Goal: Task Accomplishment & Management: Manage account settings

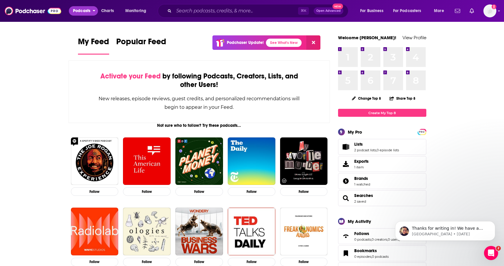
click at [86, 10] on span "Podcasts" at bounding box center [81, 11] width 17 height 8
click at [373, 9] on span "For Business" at bounding box center [371, 11] width 23 height 8
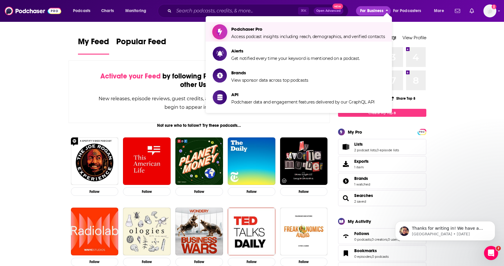
click at [303, 30] on span "Podchaser Pro" at bounding box center [308, 29] width 154 height 6
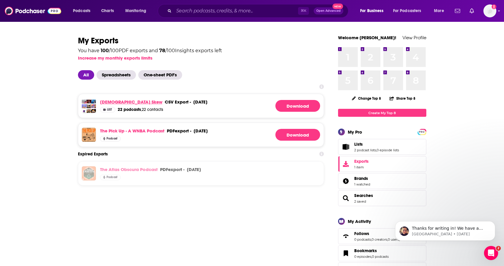
click at [123, 101] on link "[DEMOGRAPHIC_DATA] Skew" at bounding box center [131, 102] width 62 height 6
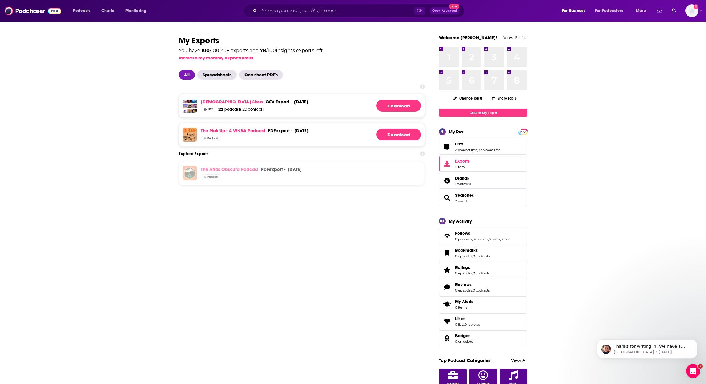
click at [472, 145] on link "Lists" at bounding box center [477, 143] width 45 height 5
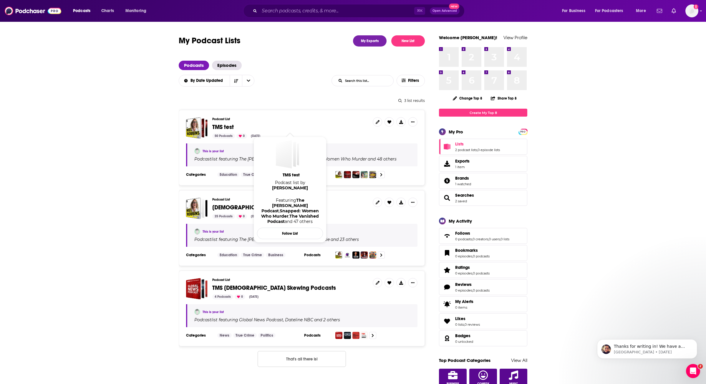
click at [225, 127] on span "TMS test" at bounding box center [222, 126] width 21 height 7
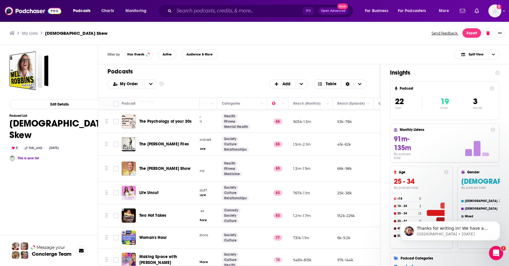
scroll to position [343, 93]
click at [81, 10] on span "Podcasts" at bounding box center [81, 11] width 17 height 8
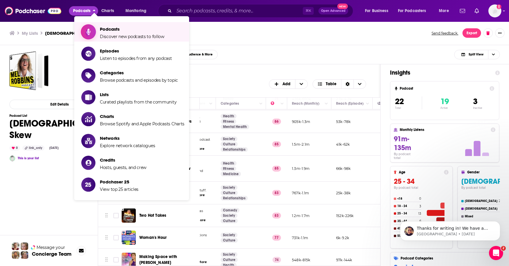
click at [105, 34] on span "Discover new podcasts to follow" at bounding box center [132, 36] width 64 height 5
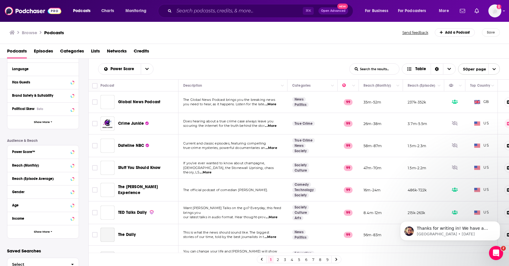
scroll to position [91, 0]
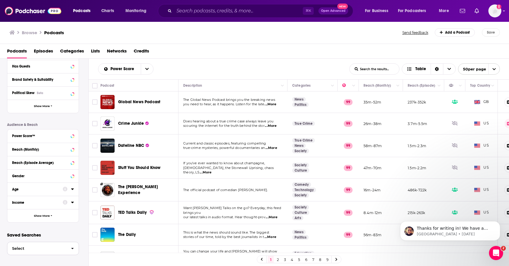
click at [37, 246] on span "Select" at bounding box center [36, 248] width 59 height 4
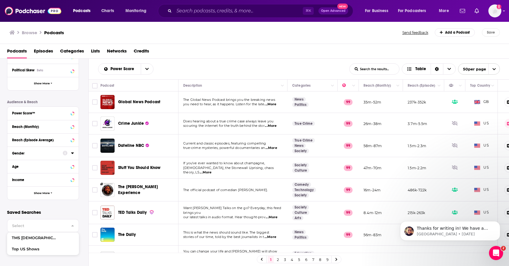
click at [44, 151] on div "Gender" at bounding box center [35, 153] width 47 height 4
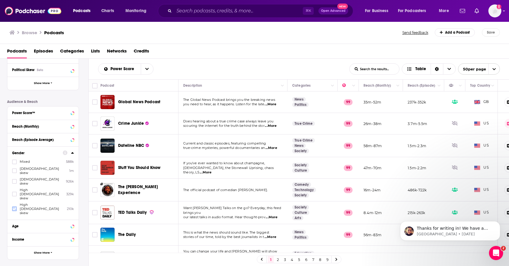
click at [13, 207] on icon at bounding box center [15, 208] width 4 height 3
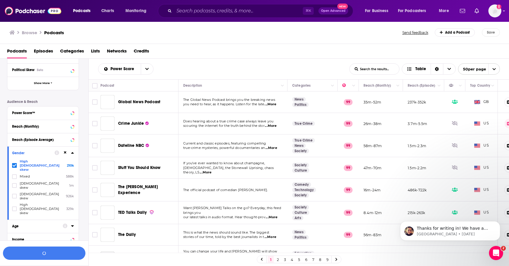
scroll to position [128, 0]
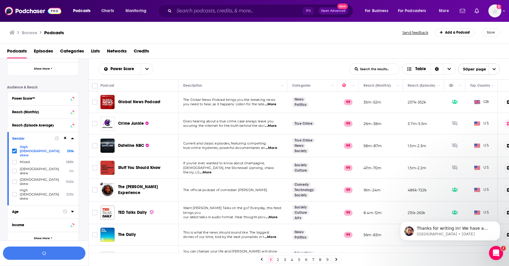
click at [21, 208] on button "Age" at bounding box center [37, 211] width 51 height 7
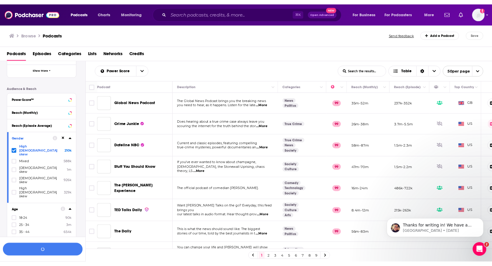
scroll to position [190, 0]
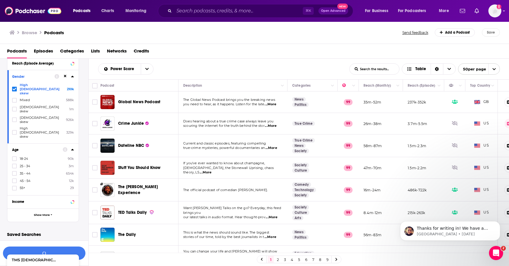
drag, startPoint x: 13, startPoint y: 152, endPoint x: 13, endPoint y: 155, distance: 3.2
click at [13, 171] on icon at bounding box center [15, 173] width 4 height 4
click at [13, 179] on icon at bounding box center [15, 181] width 4 height 4
click at [13, 186] on icon at bounding box center [15, 188] width 4 height 4
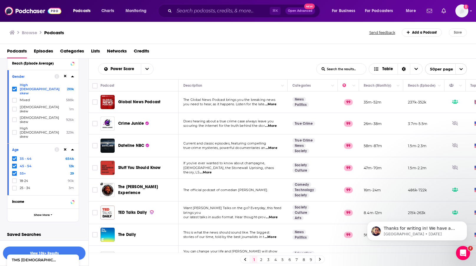
scroll to position [0, 60]
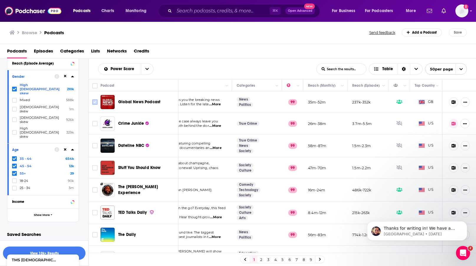
click at [94, 101] on input "Toggle select row" at bounding box center [94, 101] width 5 height 5
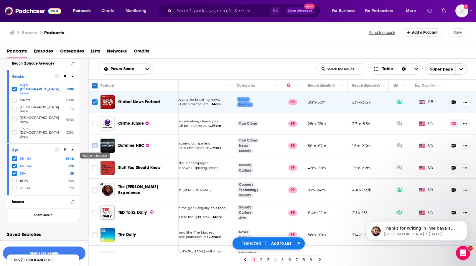
click at [94, 147] on input "Toggle select row" at bounding box center [94, 145] width 5 height 5
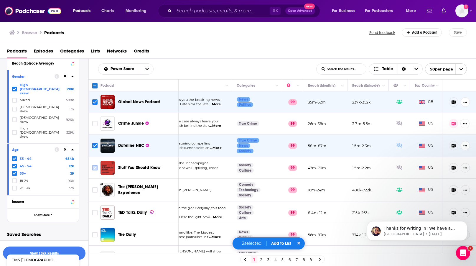
click at [95, 168] on input "Toggle select row" at bounding box center [94, 167] width 5 height 5
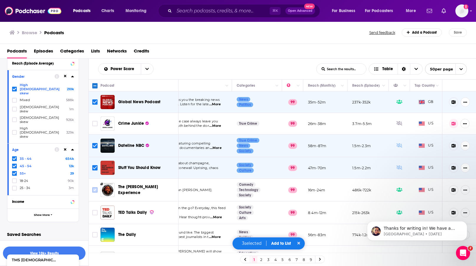
click at [94, 192] on input "Toggle select row" at bounding box center [94, 189] width 5 height 5
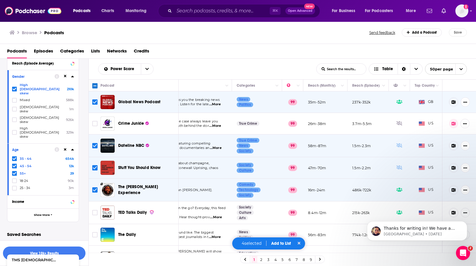
click at [93, 190] on input "Toggle select row" at bounding box center [94, 189] width 5 height 5
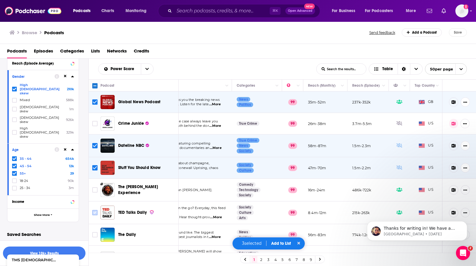
click at [94, 212] on input "Toggle select row" at bounding box center [94, 212] width 5 height 5
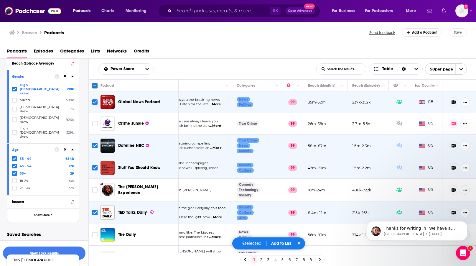
click at [287, 242] on button "Add to List" at bounding box center [280, 243] width 29 height 5
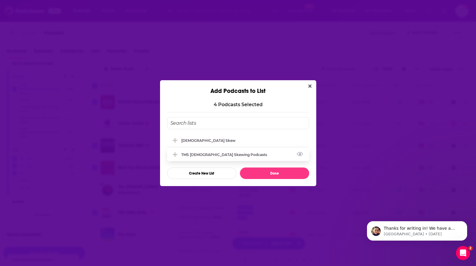
click at [231, 154] on div "TMS Female Skewing Podcasts" at bounding box center [225, 154] width 89 height 4
click at [227, 141] on div "Female Skew" at bounding box center [238, 139] width 142 height 13
click at [274, 171] on button "Done" at bounding box center [274, 172] width 69 height 11
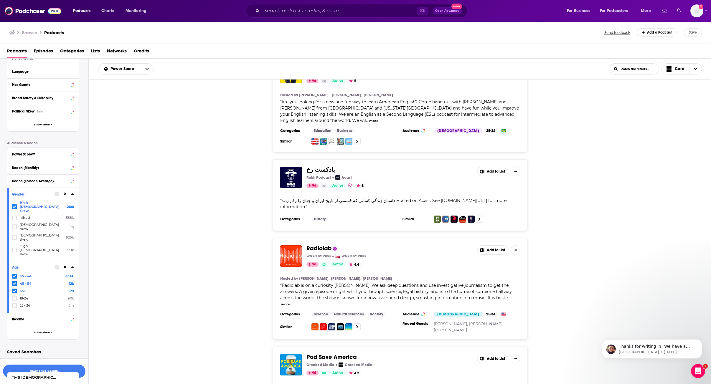
scroll to position [1671, 0]
click at [509, 12] on span "For Business" at bounding box center [578, 11] width 23 height 8
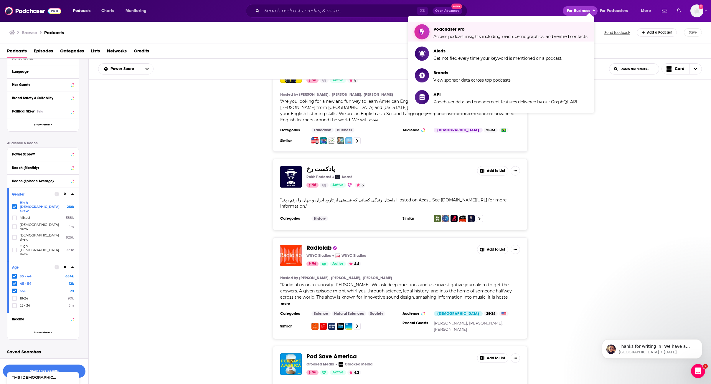
click at [509, 33] on span "Podchaser Pro Access podcast insights including reach, demographics, and verifi…" at bounding box center [510, 31] width 154 height 15
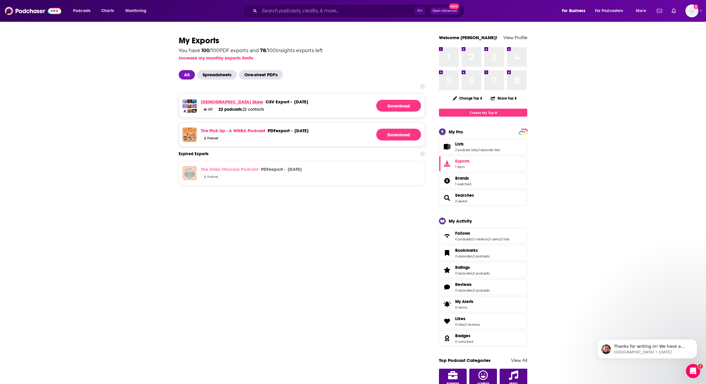
click at [219, 104] on link "Female Skew" at bounding box center [232, 102] width 62 height 6
click at [92, 11] on button "Podcasts" at bounding box center [83, 10] width 29 height 9
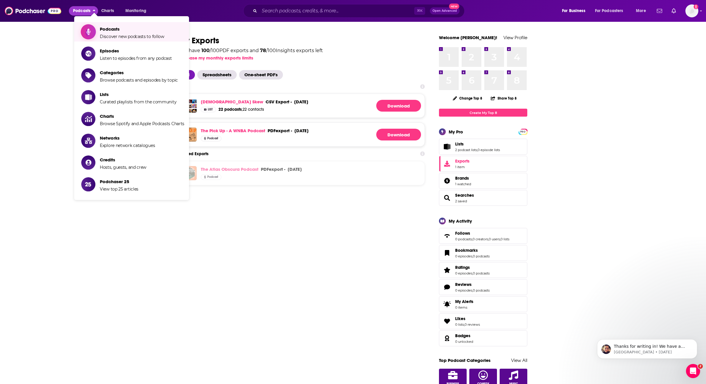
click at [92, 32] on icon "Show item sub-menu" at bounding box center [88, 32] width 7 height 8
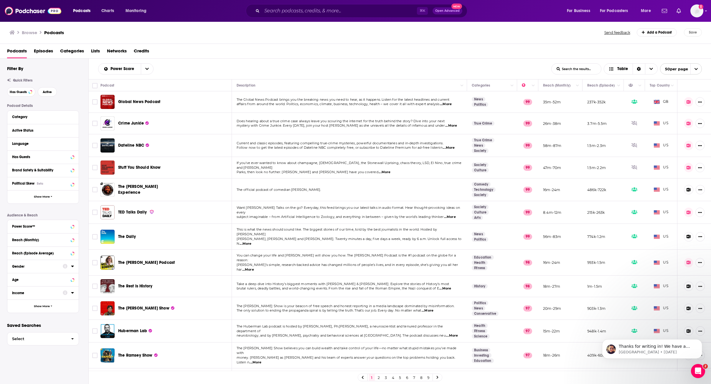
click at [31, 265] on div "Gender" at bounding box center [35, 266] width 47 height 4
drag, startPoint x: 28, startPoint y: 304, endPoint x: 28, endPoint y: 308, distance: 4.1
click at [28, 265] on span "High [DEMOGRAPHIC_DATA] skew" at bounding box center [42, 322] width 44 height 12
click at [14, 265] on input "multiSelectOption-highfemale-4" at bounding box center [14, 324] width 0 height 0
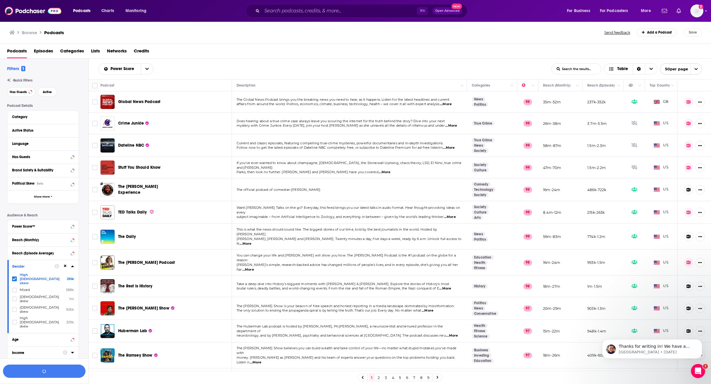
click at [22, 265] on button "Age" at bounding box center [43, 339] width 62 height 7
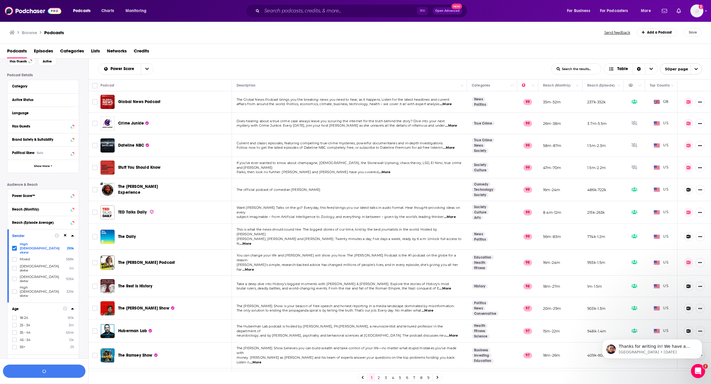
scroll to position [44, 0]
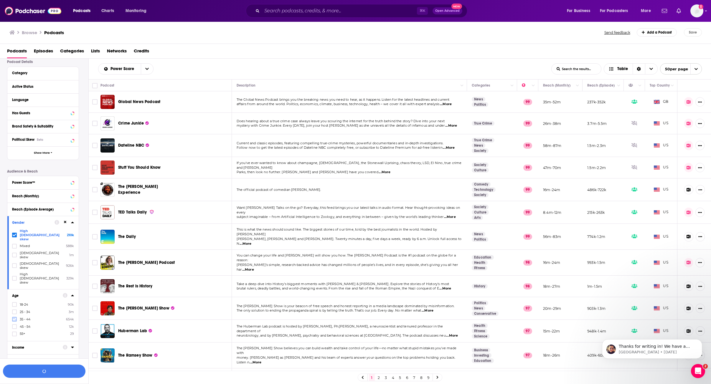
click at [15, 265] on icon at bounding box center [15, 319] width 4 height 4
click at [15, 265] on icon at bounding box center [15, 327] width 4 height 4
click at [15, 265] on icon at bounding box center [15, 334] width 4 height 4
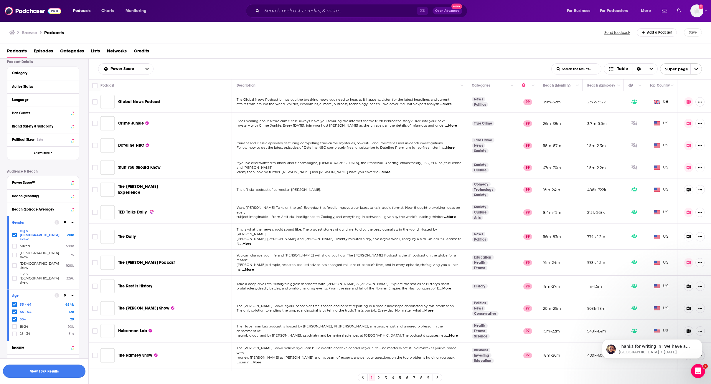
click at [28, 265] on button "View 10k+ Results" at bounding box center [44, 371] width 82 height 13
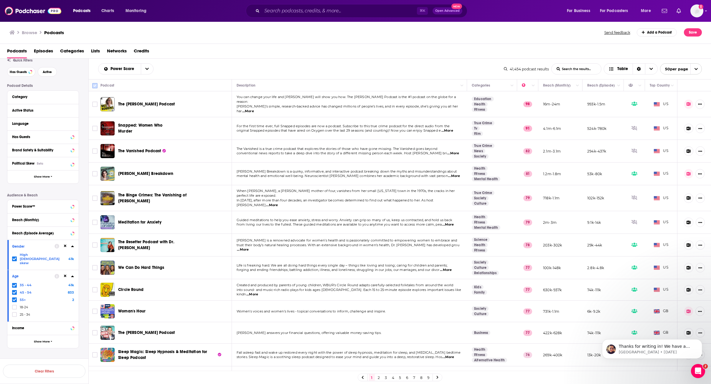
click at [95, 86] on input "Toggle select all" at bounding box center [94, 85] width 5 height 5
checkbox input "true"
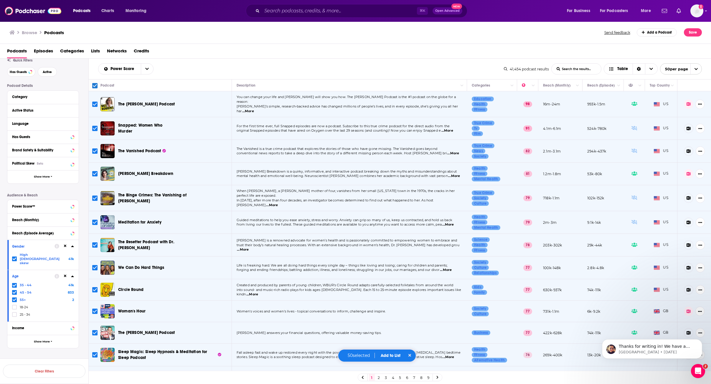
click at [389, 265] on button "Add to List" at bounding box center [390, 355] width 29 height 5
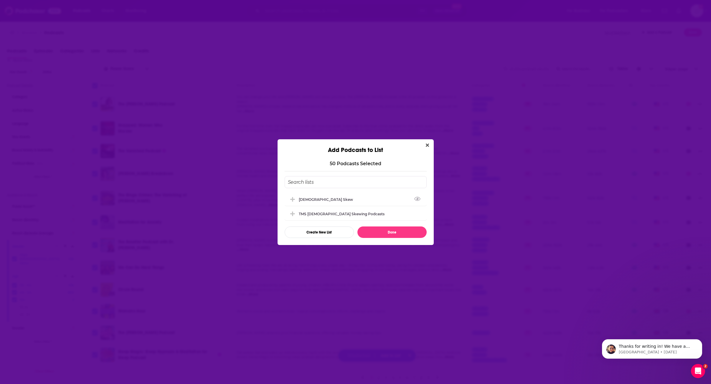
click at [326, 179] on input "Add Podcast To List" at bounding box center [355, 182] width 142 height 12
click at [307, 237] on button "Create New List" at bounding box center [318, 231] width 69 height 11
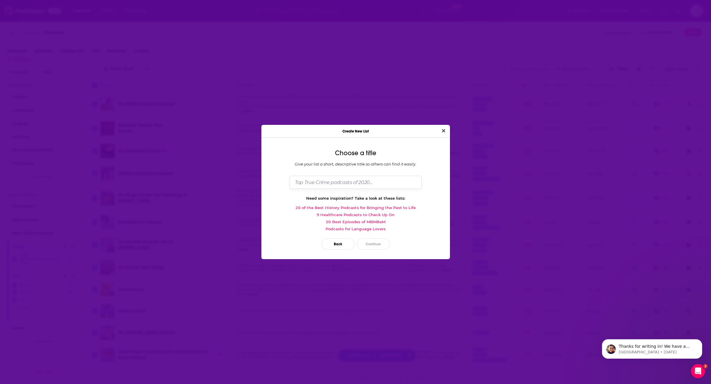
click at [332, 182] on input "Dialog" at bounding box center [355, 182] width 132 height 13
type input "TMS test"
click at [370, 246] on button "Continue" at bounding box center [373, 243] width 33 height 11
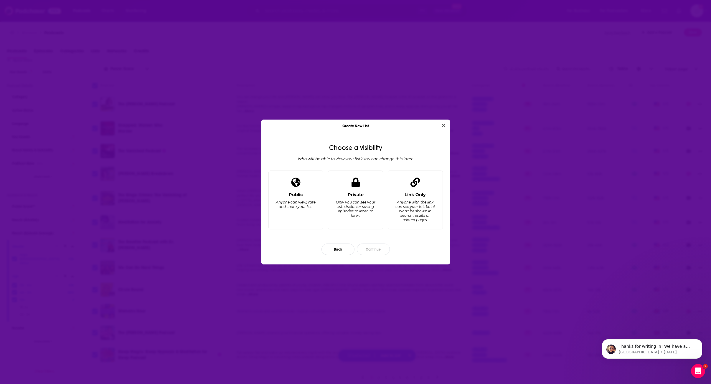
click at [393, 210] on div "Link Only Anyone with the link can see your list, but it won't be shown in sear…" at bounding box center [415, 208] width 45 height 33
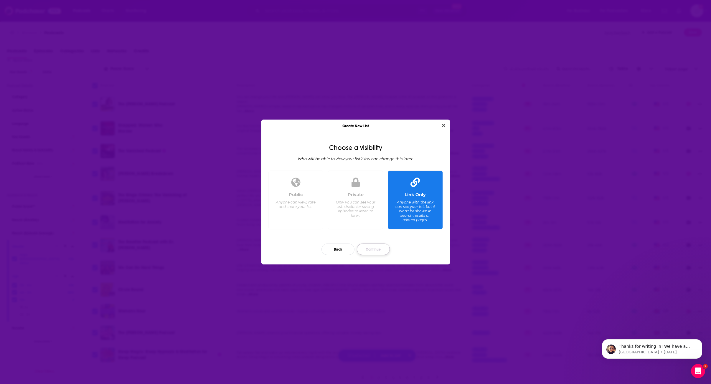
click at [369, 249] on button "Continue" at bounding box center [373, 249] width 33 height 11
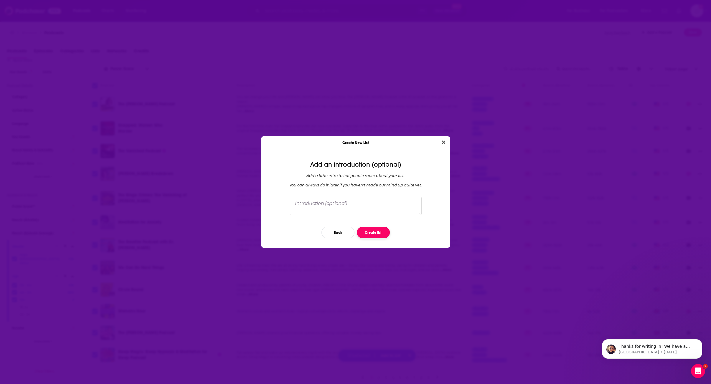
click at [373, 234] on button "Create list" at bounding box center [373, 232] width 33 height 11
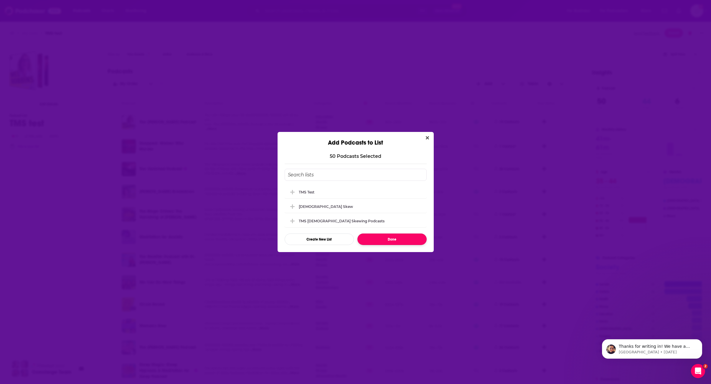
click at [394, 239] on button "Done" at bounding box center [391, 239] width 69 height 11
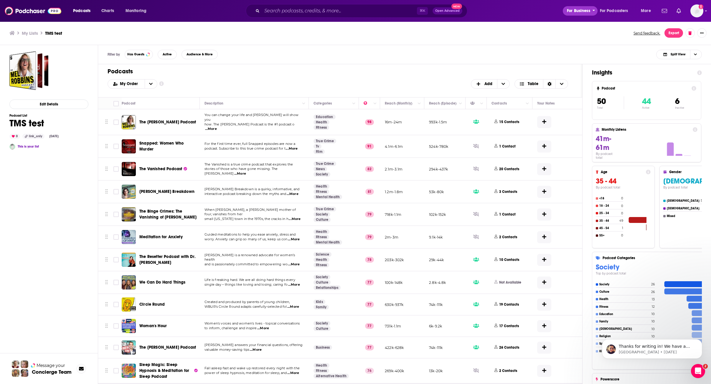
click at [509, 8] on span "For Business" at bounding box center [578, 11] width 23 height 8
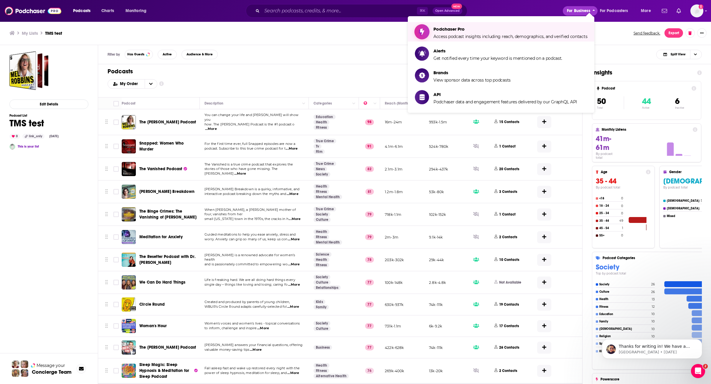
click at [509, 30] on span "Podchaser Pro" at bounding box center [510, 29] width 154 height 6
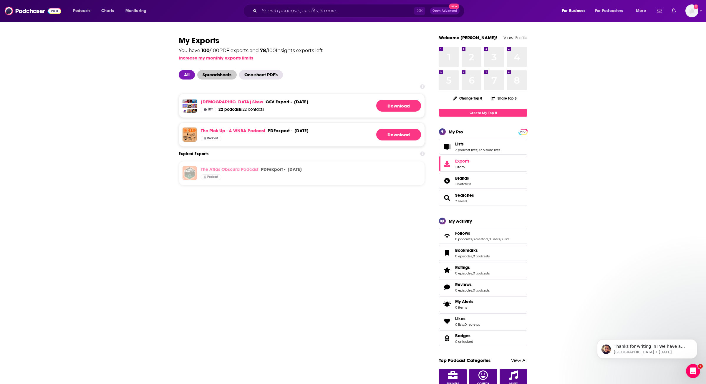
click at [224, 79] on span "Spreadsheets" at bounding box center [216, 74] width 39 height 9
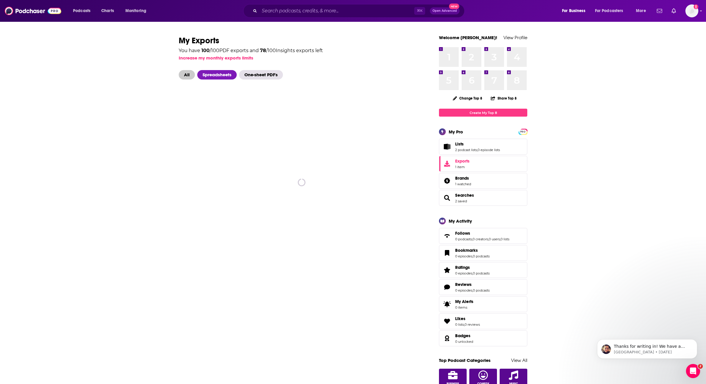
click at [187, 74] on span "All" at bounding box center [187, 74] width 16 height 9
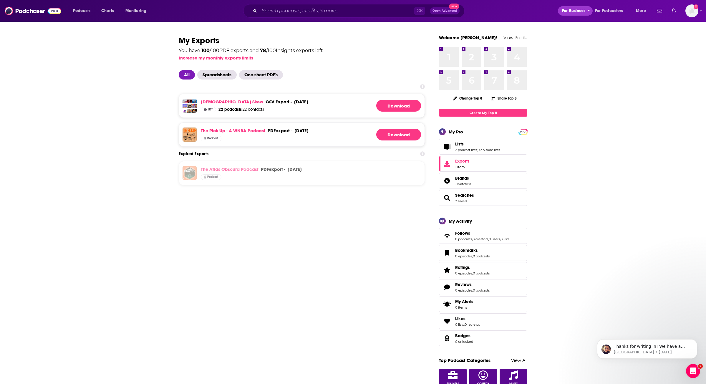
click at [509, 10] on span "For Business" at bounding box center [573, 11] width 23 height 8
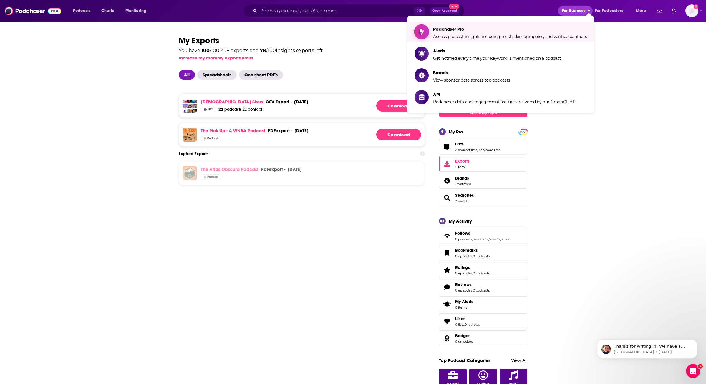
click at [509, 33] on span "Podchaser Pro Access podcast insights including reach, demographics, and verifi…" at bounding box center [510, 31] width 154 height 15
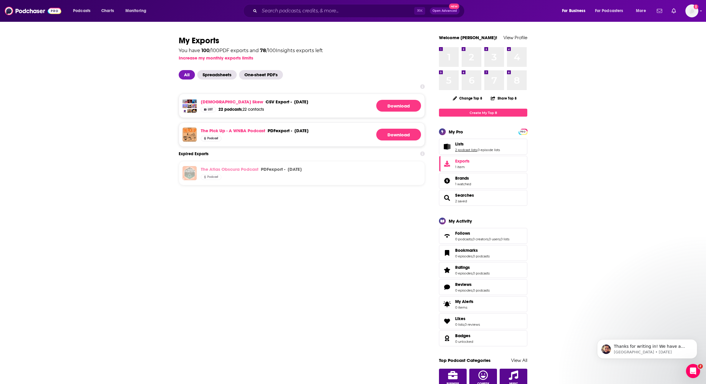
click at [477, 151] on link "2 podcast lists" at bounding box center [466, 150] width 22 height 4
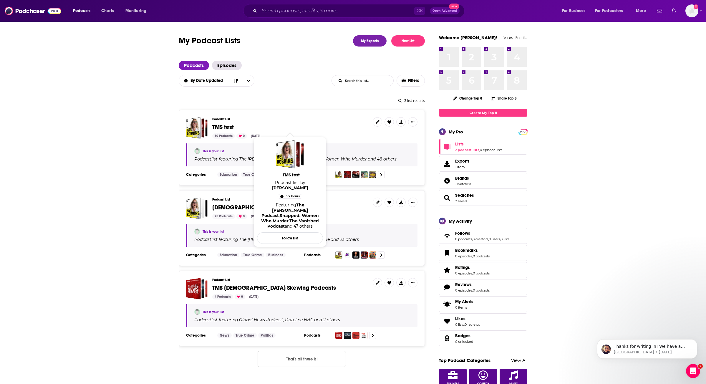
click at [223, 128] on span "TMS test" at bounding box center [222, 126] width 21 height 7
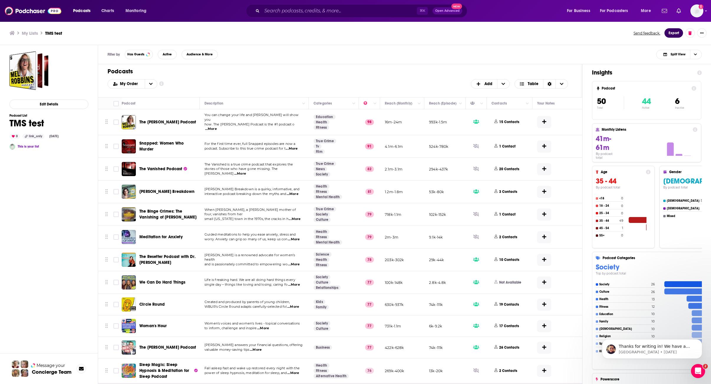
click at [509, 29] on button "Export" at bounding box center [673, 32] width 19 height 9
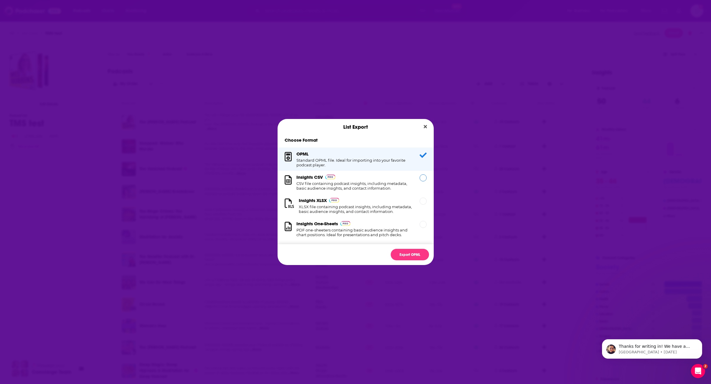
click at [419, 178] on div "Dialog" at bounding box center [422, 177] width 7 height 7
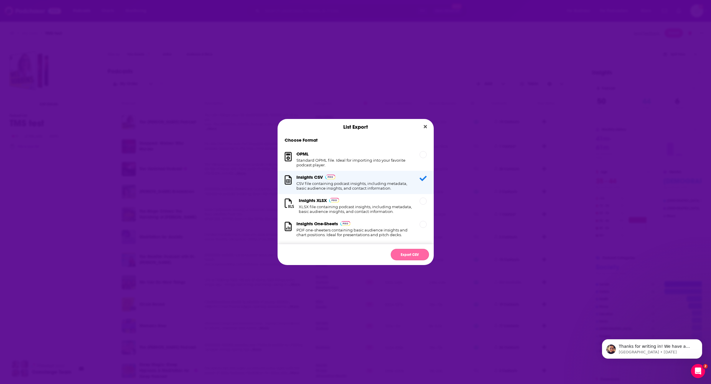
click at [400, 255] on button "Export CSV" at bounding box center [410, 254] width 38 height 11
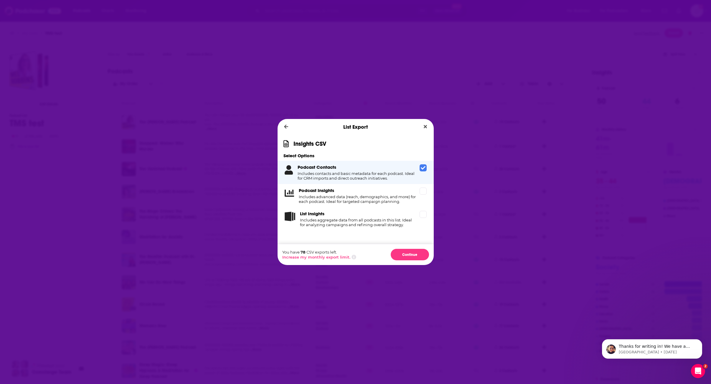
click at [422, 168] on icon "Dialog" at bounding box center [423, 168] width 5 height 4
click at [419, 195] on div "Podcast Insights Includes advanced data (reach, demographics, and more) for eac…" at bounding box center [355, 195] width 156 height 23
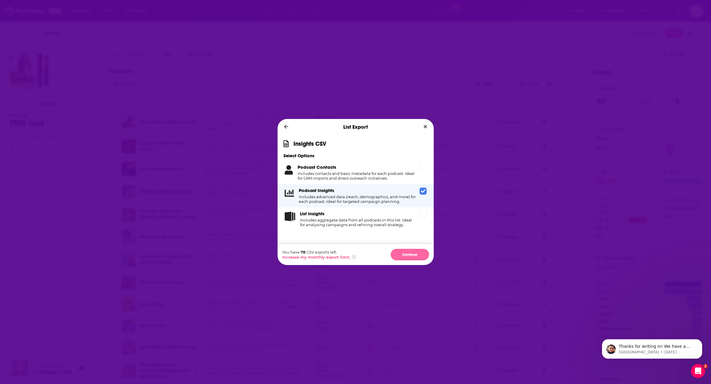
click at [408, 255] on button "Continue" at bounding box center [410, 254] width 38 height 11
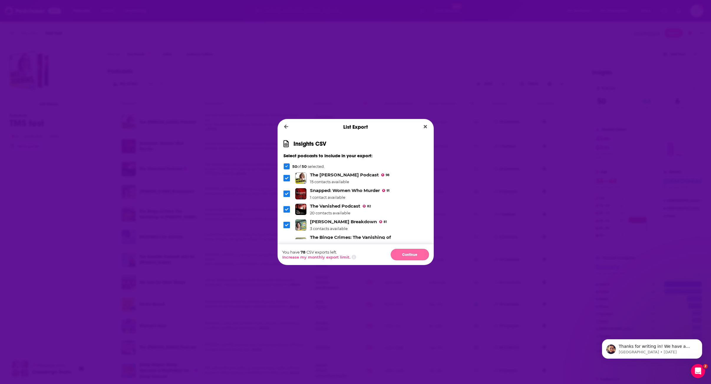
click at [412, 254] on button "Continue" at bounding box center [410, 254] width 38 height 11
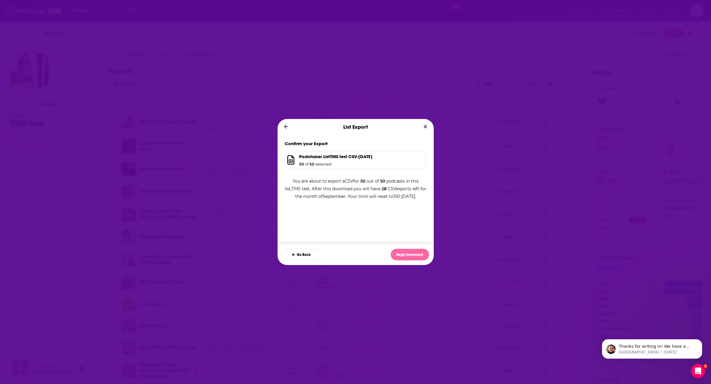
click at [419, 255] on button "Begin Download" at bounding box center [410, 254] width 38 height 11
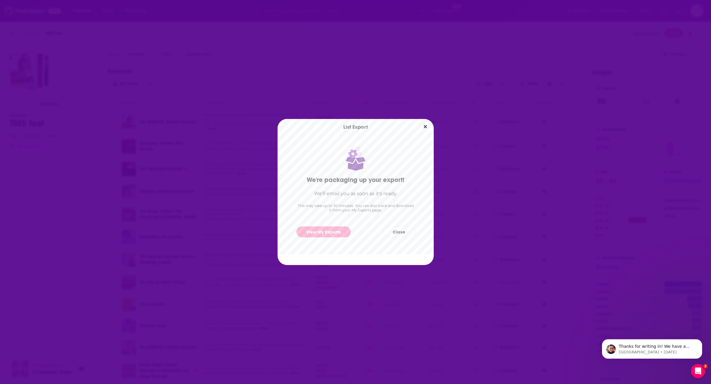
click at [345, 230] on link "View My Exports" at bounding box center [323, 231] width 54 height 11
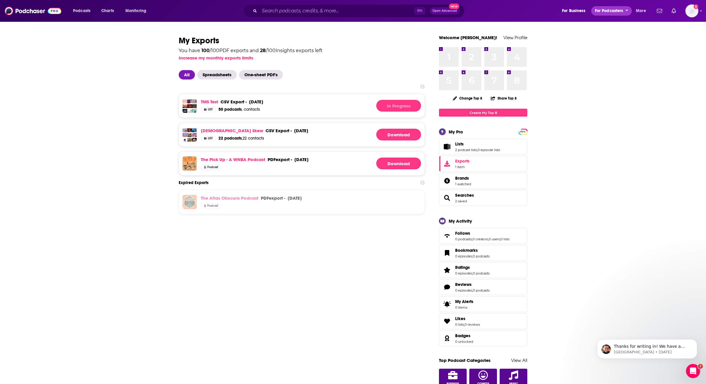
click at [509, 14] on span "For Podcasters" at bounding box center [609, 11] width 28 height 8
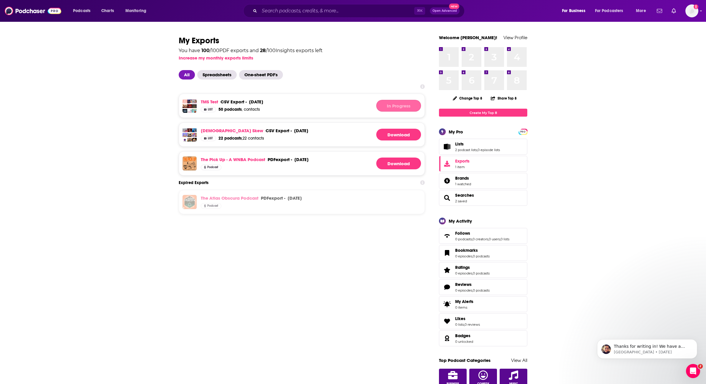
click at [401, 104] on div "In Progress" at bounding box center [398, 106] width 45 height 12
click at [213, 131] on link "Female Skew" at bounding box center [232, 131] width 62 height 6
click at [79, 9] on span "Podcasts" at bounding box center [81, 11] width 17 height 8
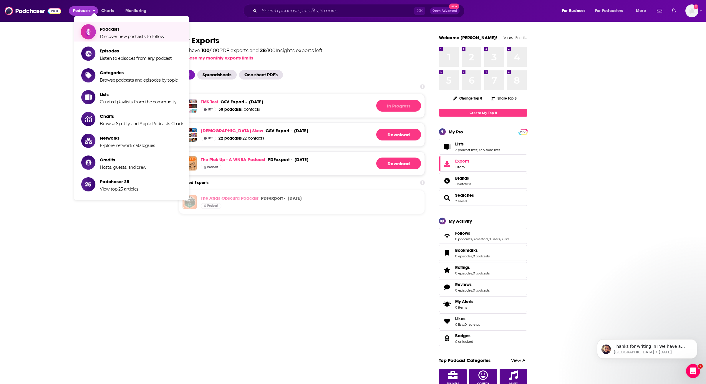
click at [100, 29] on span "Podcasts" at bounding box center [132, 29] width 64 height 6
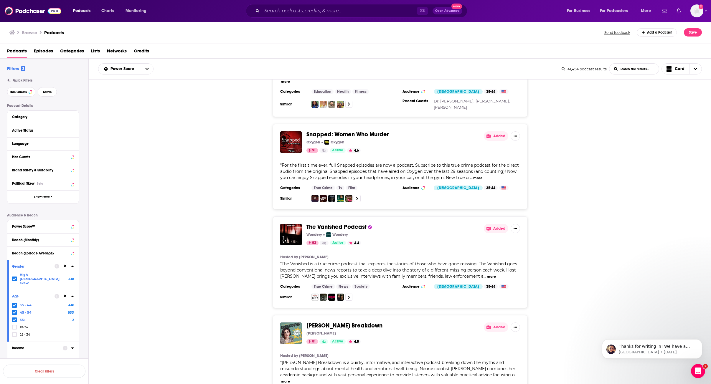
scroll to position [72, 0]
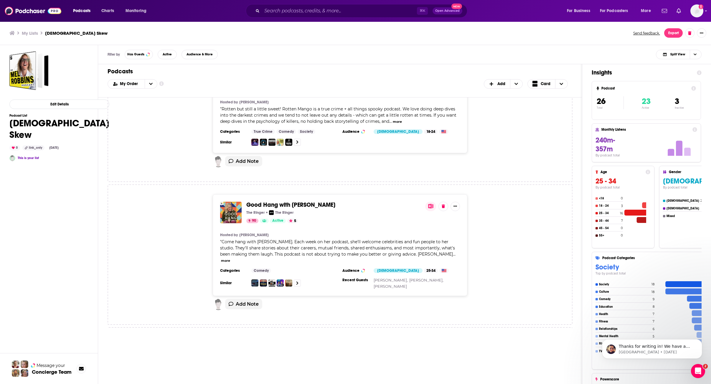
scroll to position [466, 0]
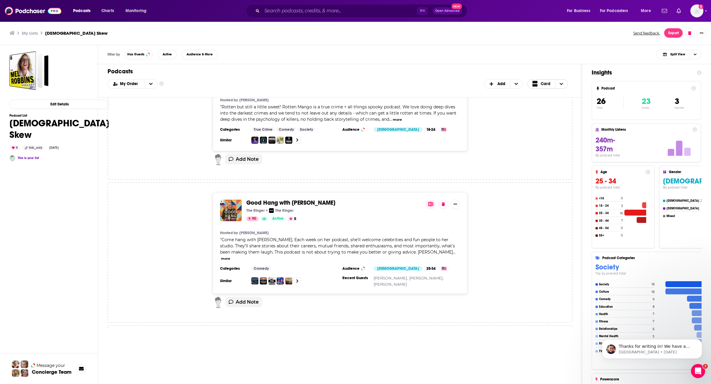
click at [561, 84] on icon "Choose View" at bounding box center [562, 84] width 4 height 2
click at [548, 103] on span "Table" at bounding box center [551, 103] width 24 height 3
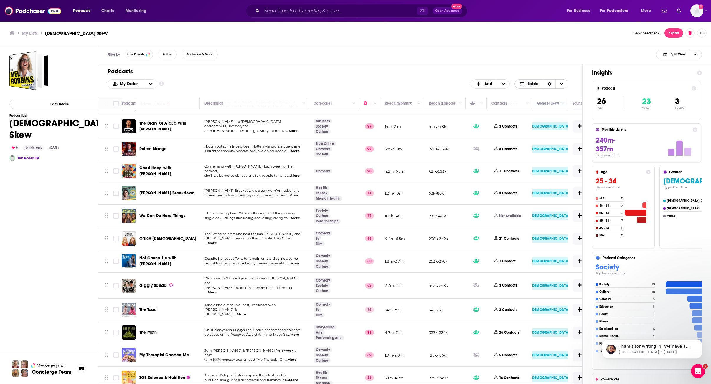
scroll to position [42, 0]
click at [114, 213] on input "Toggle select row" at bounding box center [115, 215] width 5 height 5
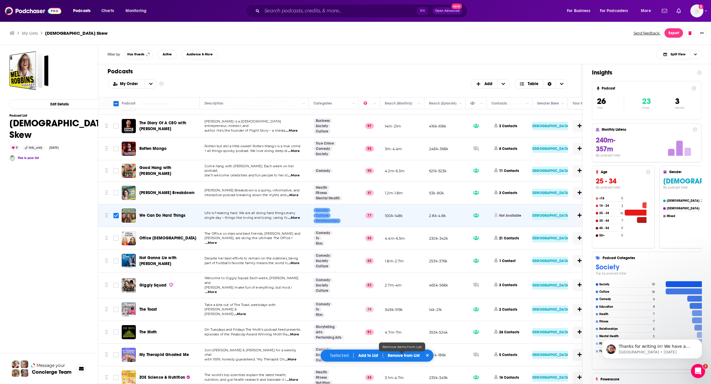
click at [398, 355] on p "Remove from List" at bounding box center [404, 355] width 32 height 5
click at [399, 337] on button "Remove 1 podcast" at bounding box center [402, 336] width 49 height 9
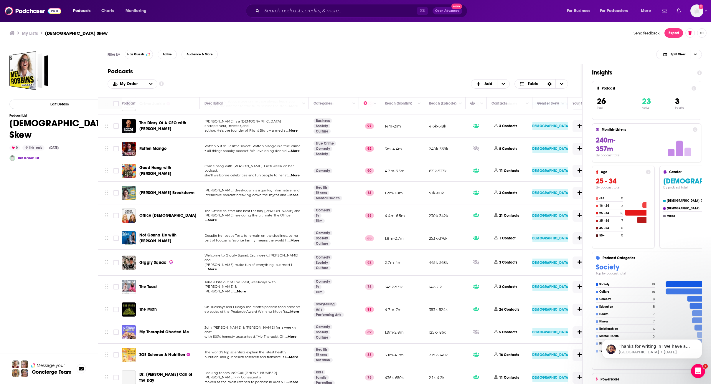
checkbox input "false"
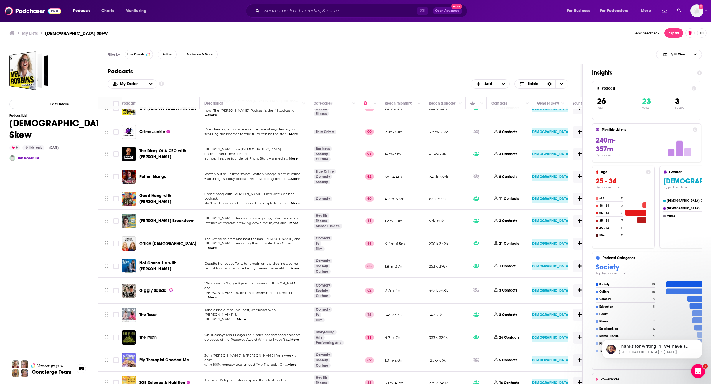
scroll to position [0, 0]
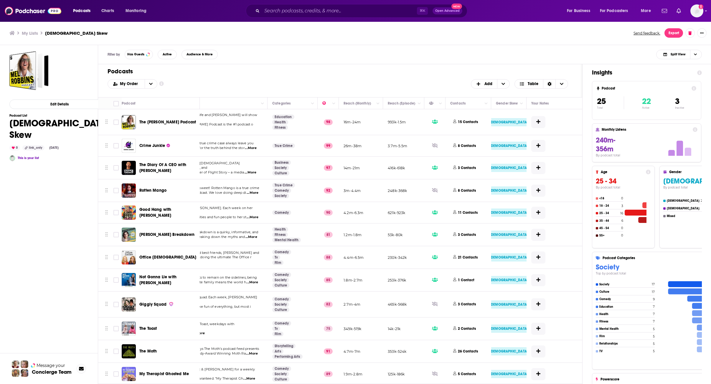
scroll to position [0, 112]
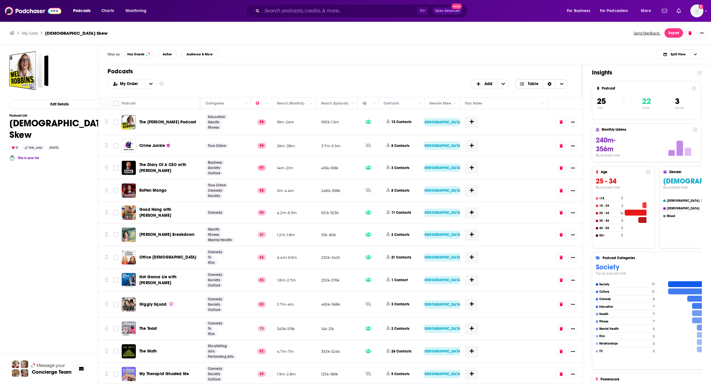
click at [535, 85] on span "Table" at bounding box center [532, 84] width 11 height 4
click at [532, 92] on span "Card" at bounding box center [544, 93] width 37 height 3
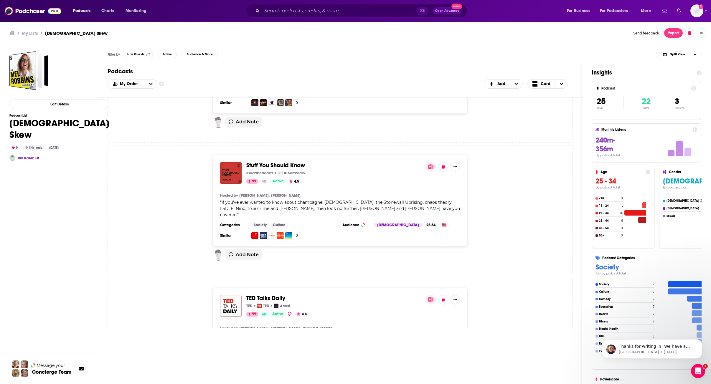
scroll to position [3090, 0]
click at [443, 162] on button at bounding box center [443, 166] width 10 height 9
click at [442, 295] on button at bounding box center [443, 299] width 10 height 9
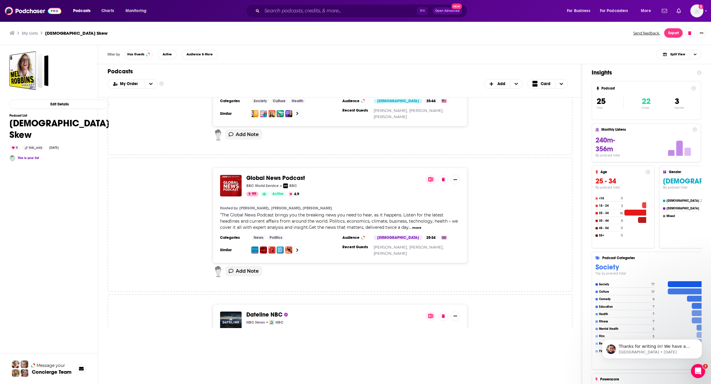
scroll to position [2702, 0]
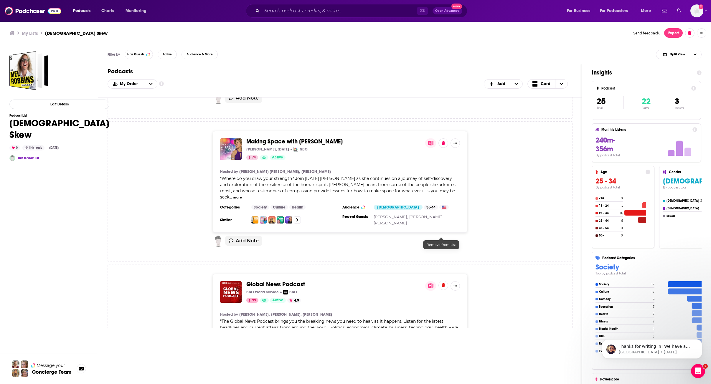
click at [444, 283] on icon at bounding box center [442, 285] width 3 height 4
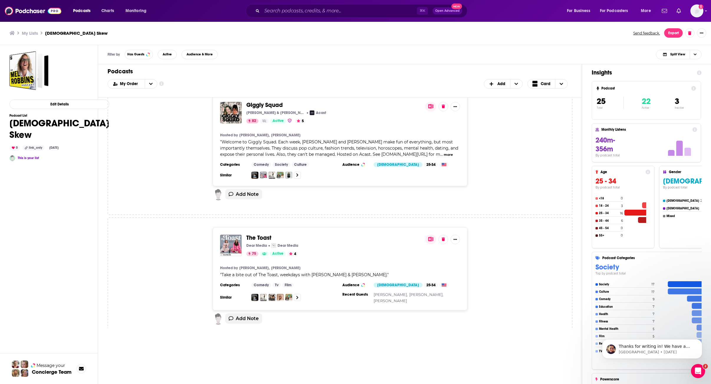
scroll to position [1199, 0]
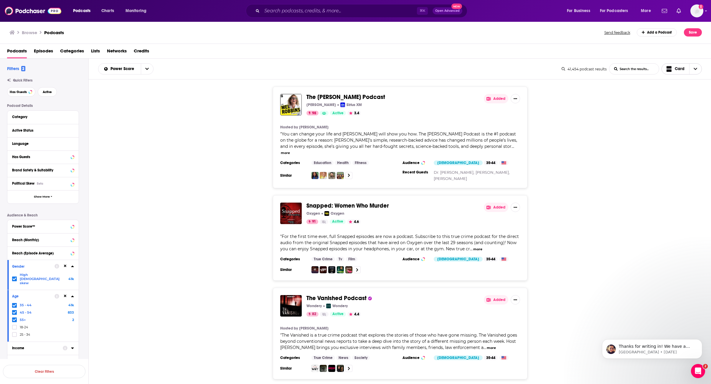
click at [690, 65] on span "Choose View" at bounding box center [695, 69] width 12 height 11
click at [683, 99] on span "Table" at bounding box center [685, 99] width 24 height 3
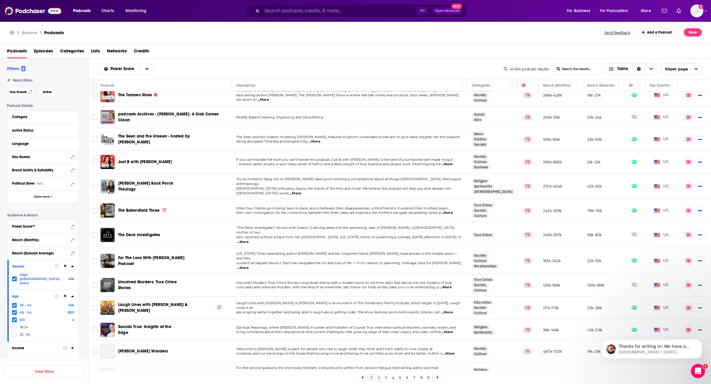
scroll to position [666, 0]
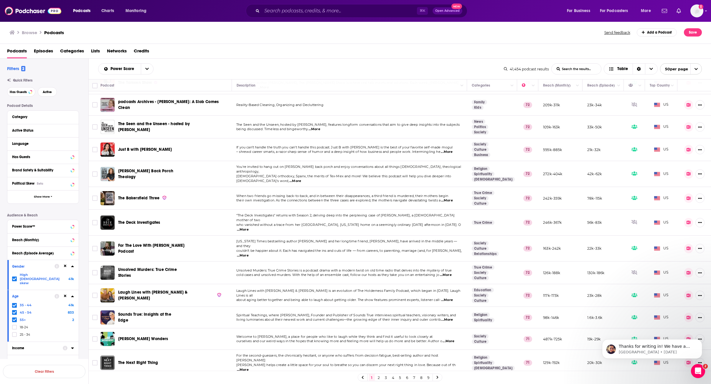
click at [514, 70] on div "41,454 podcast results" at bounding box center [526, 69] width 45 height 4
click at [511, 67] on div "41,454 podcast results" at bounding box center [526, 69] width 45 height 4
click at [507, 67] on div "41,454 podcast results" at bounding box center [526, 69] width 45 height 4
click at [505, 67] on icon at bounding box center [506, 69] width 4 height 4
click at [516, 70] on div "41,454 podcast results" at bounding box center [526, 69] width 45 height 4
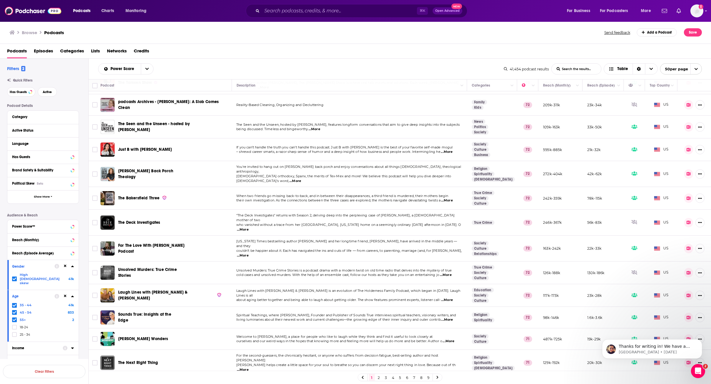
click at [570, 68] on input "List Search Input" at bounding box center [575, 69] width 49 height 11
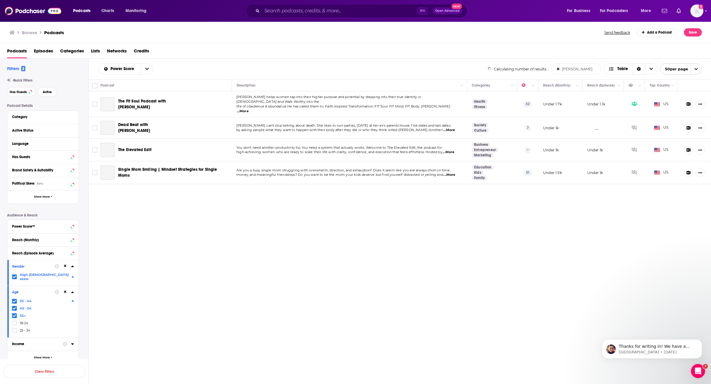
scroll to position [0, 0]
click at [559, 69] on form "[PERSON_NAME] List Search Input Search the results..." at bounding box center [576, 68] width 50 height 11
type input "[PERSON_NAME]"
click at [558, 69] on icon at bounding box center [558, 69] width 2 height 4
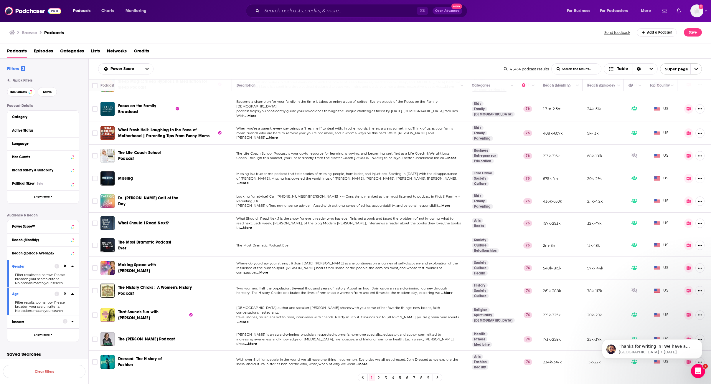
scroll to position [282, 0]
